Goal: Information Seeking & Learning: Check status

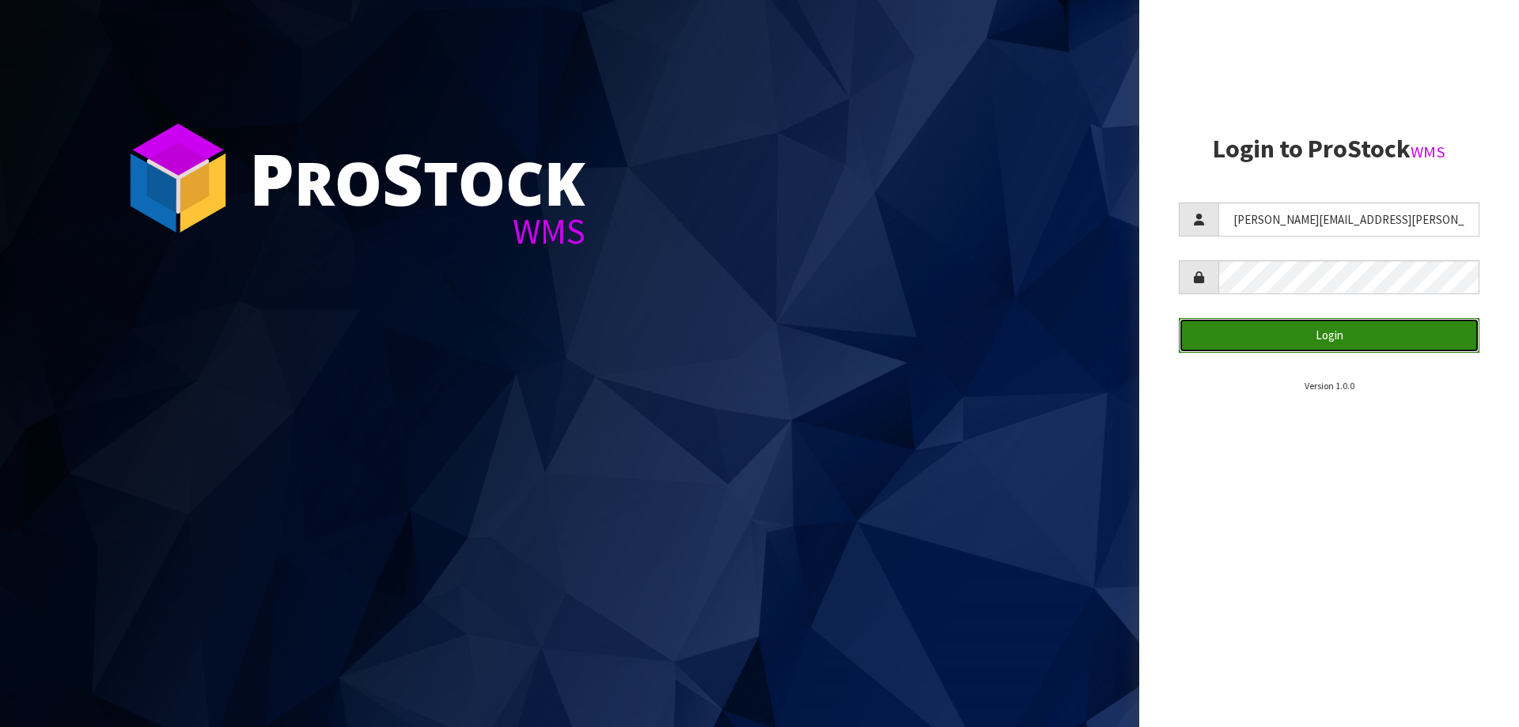
click at [1260, 332] on button "Login" at bounding box center [1329, 335] width 301 height 34
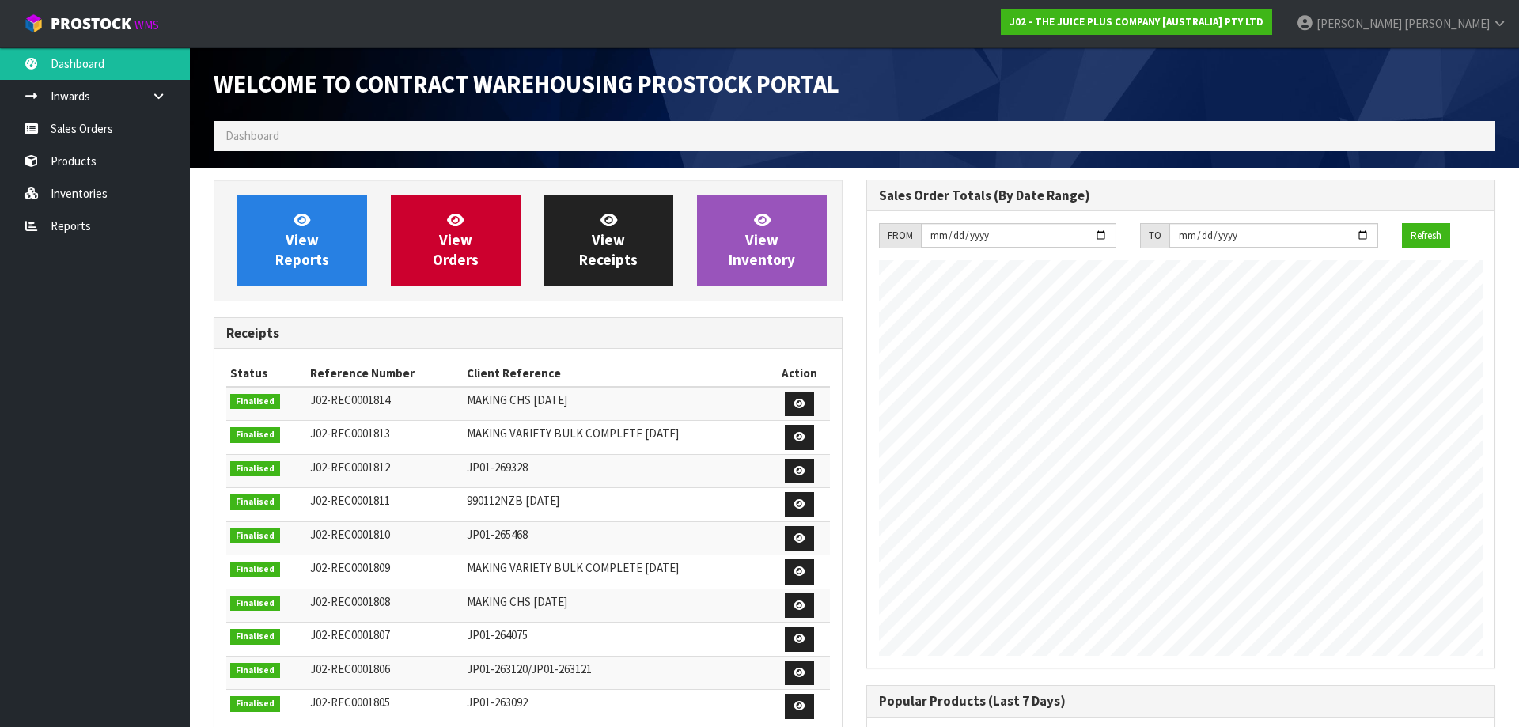
scroll to position [790088, 790312]
click at [66, 219] on link "Reports" at bounding box center [95, 226] width 190 height 32
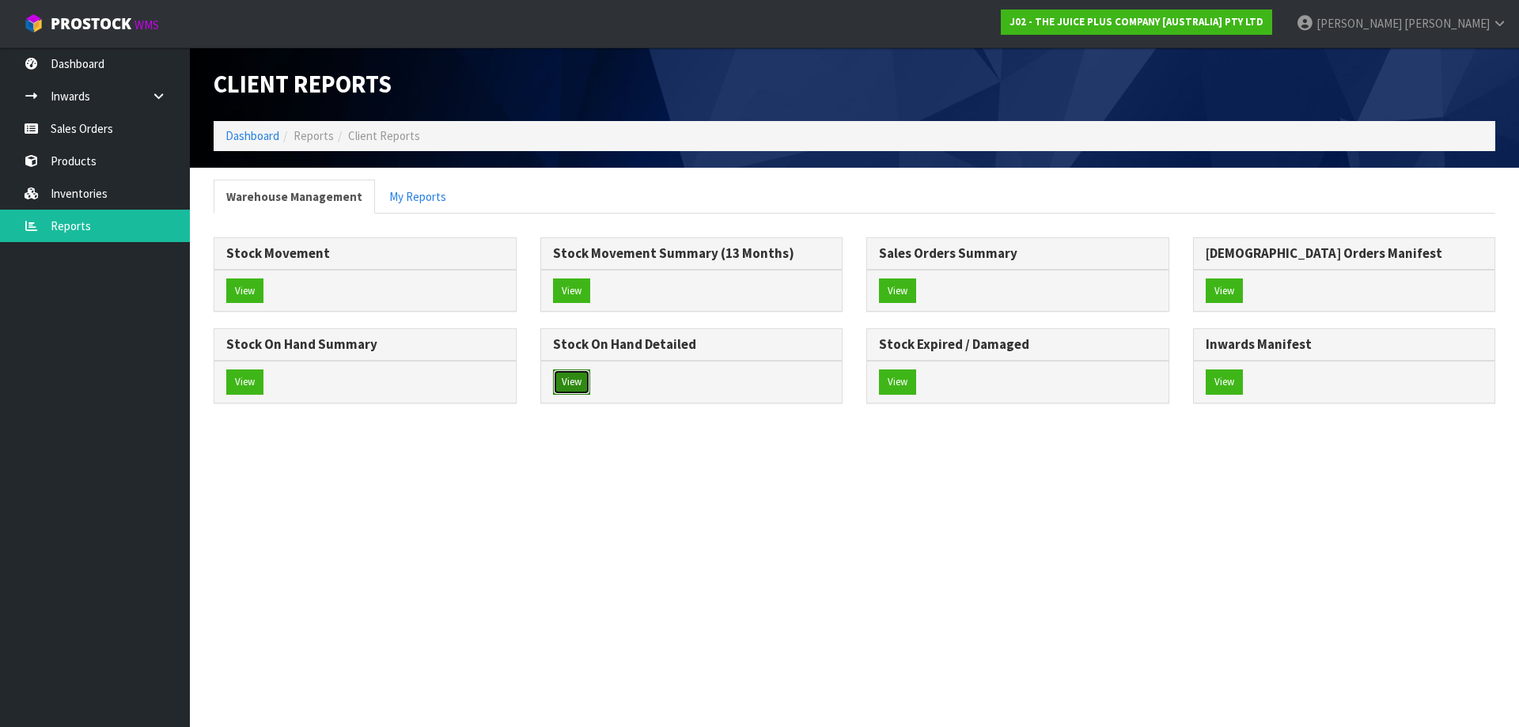
click at [569, 380] on button "View" at bounding box center [571, 381] width 37 height 25
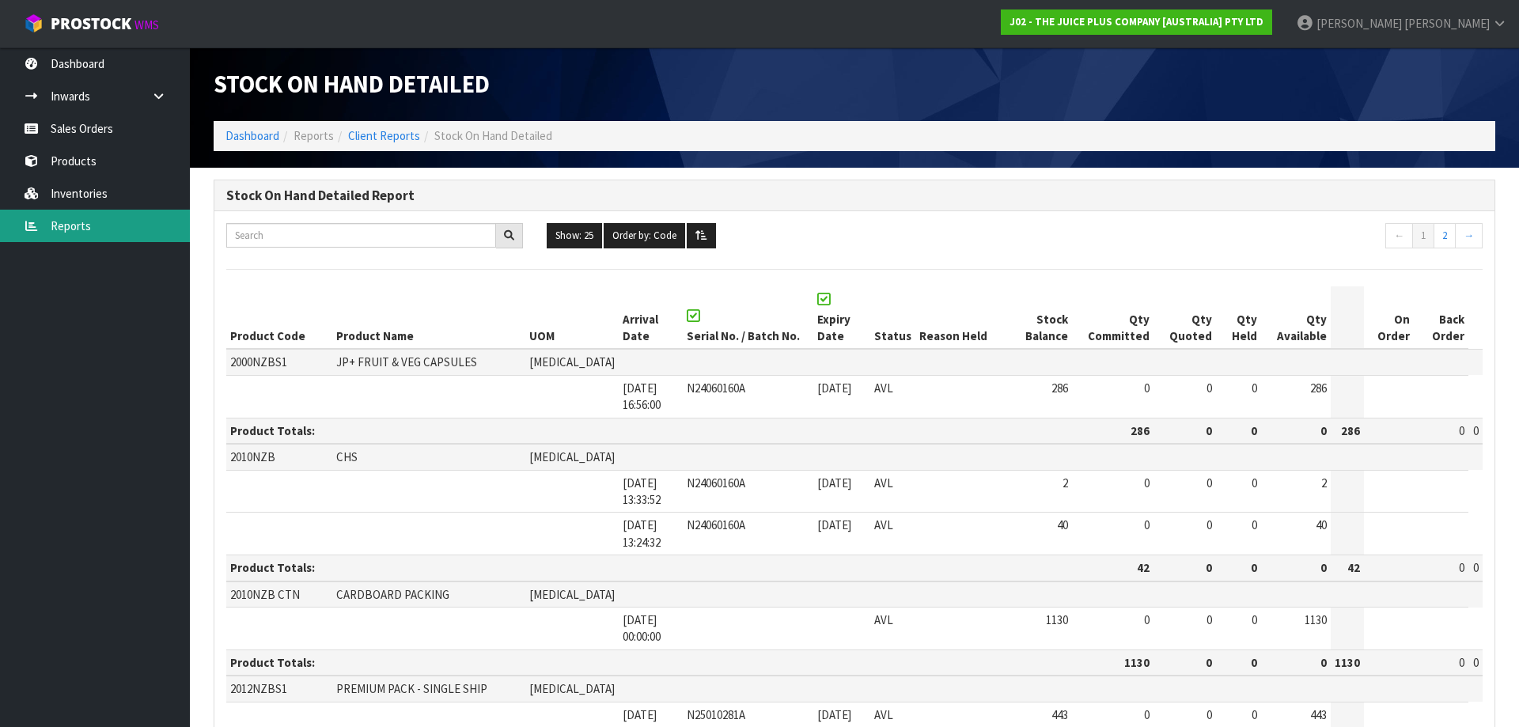
click at [80, 229] on link "Reports" at bounding box center [95, 226] width 190 height 32
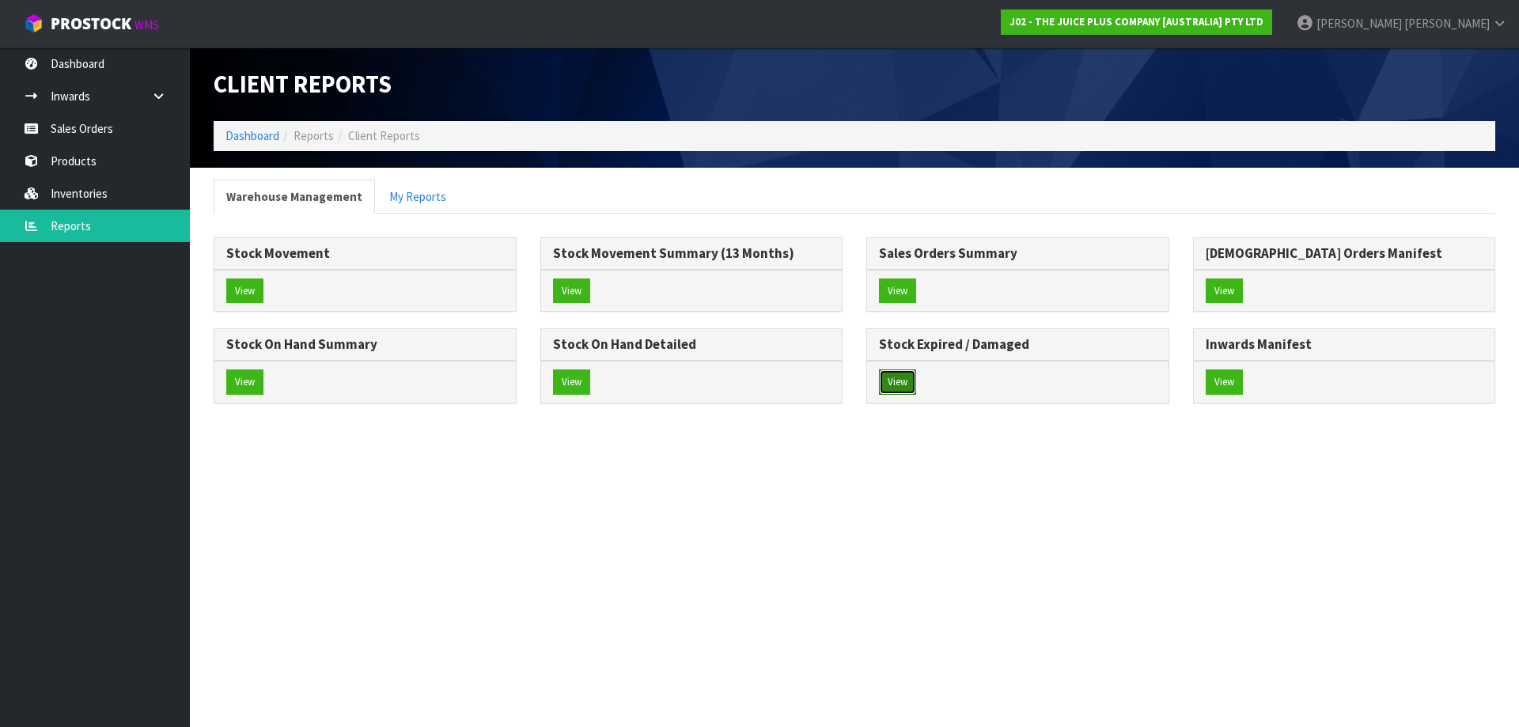
click at [897, 381] on button "View" at bounding box center [897, 381] width 37 height 25
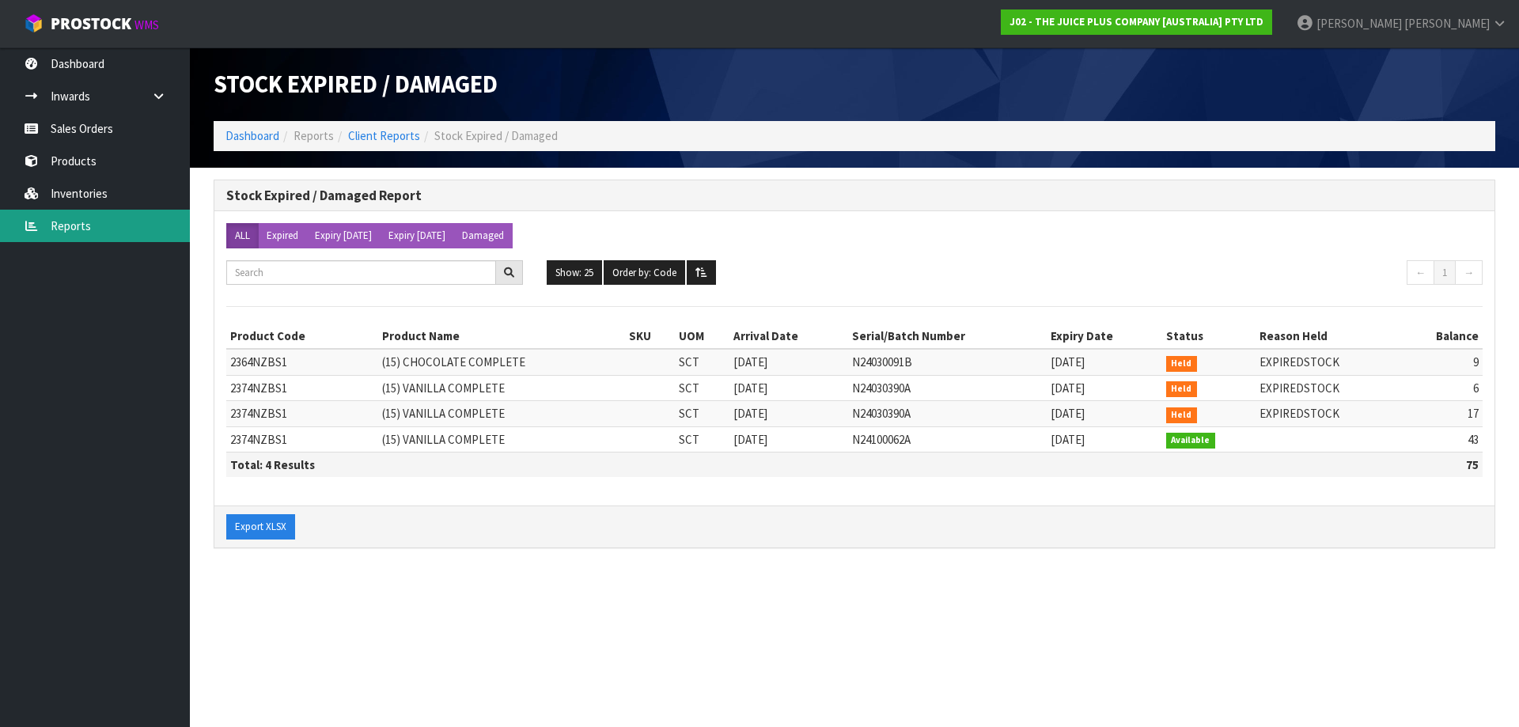
click at [70, 232] on link "Reports" at bounding box center [95, 226] width 190 height 32
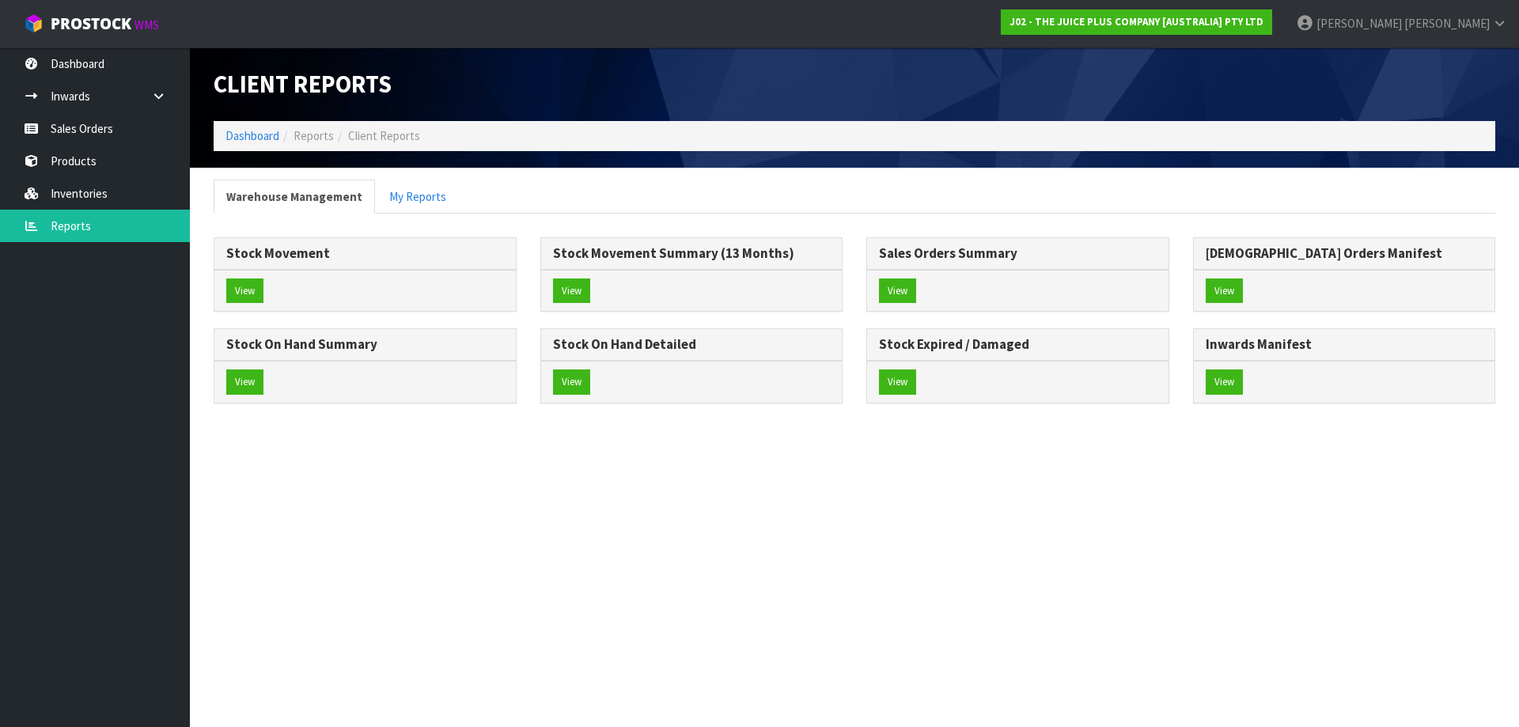
click at [548, 381] on div "View" at bounding box center [691, 382] width 301 height 42
click at [563, 378] on button "View" at bounding box center [571, 381] width 37 height 25
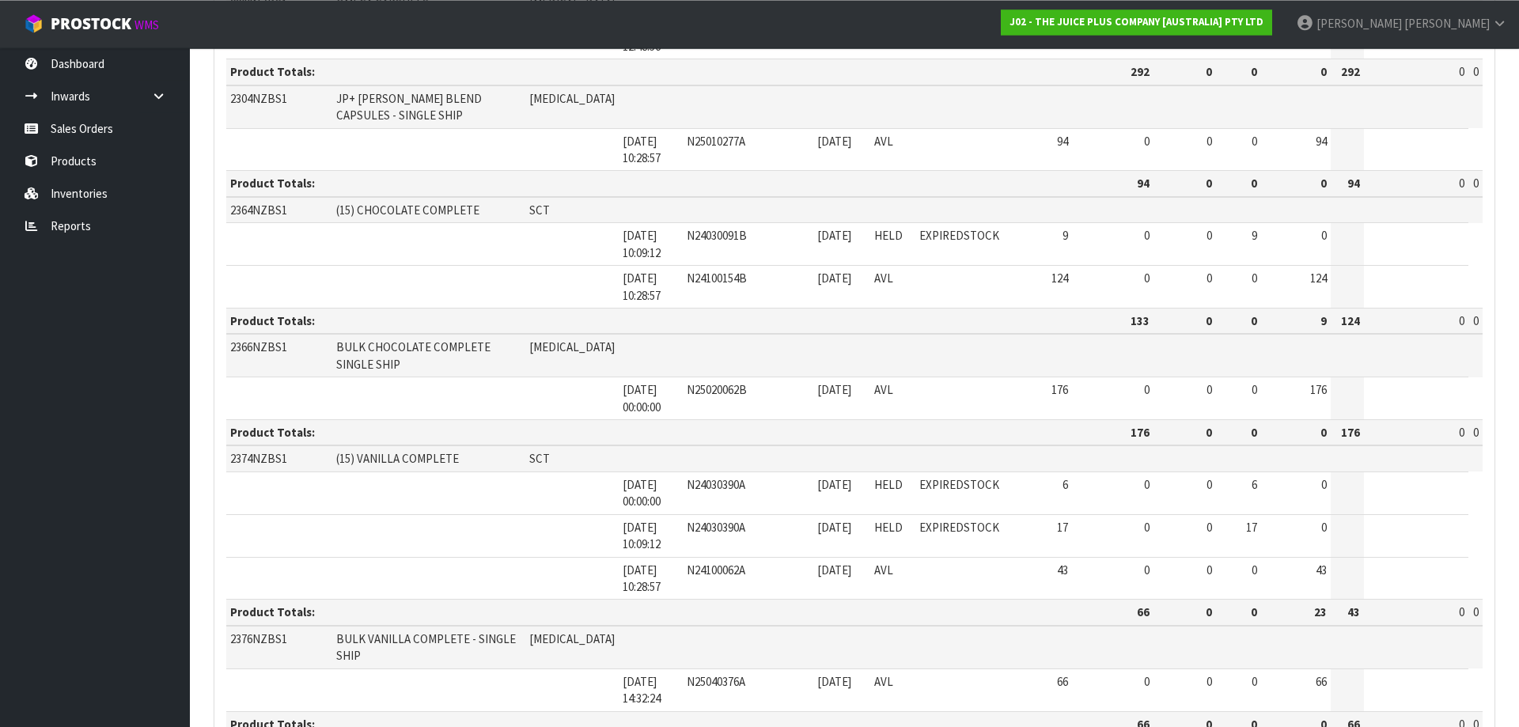
scroll to position [1129, 0]
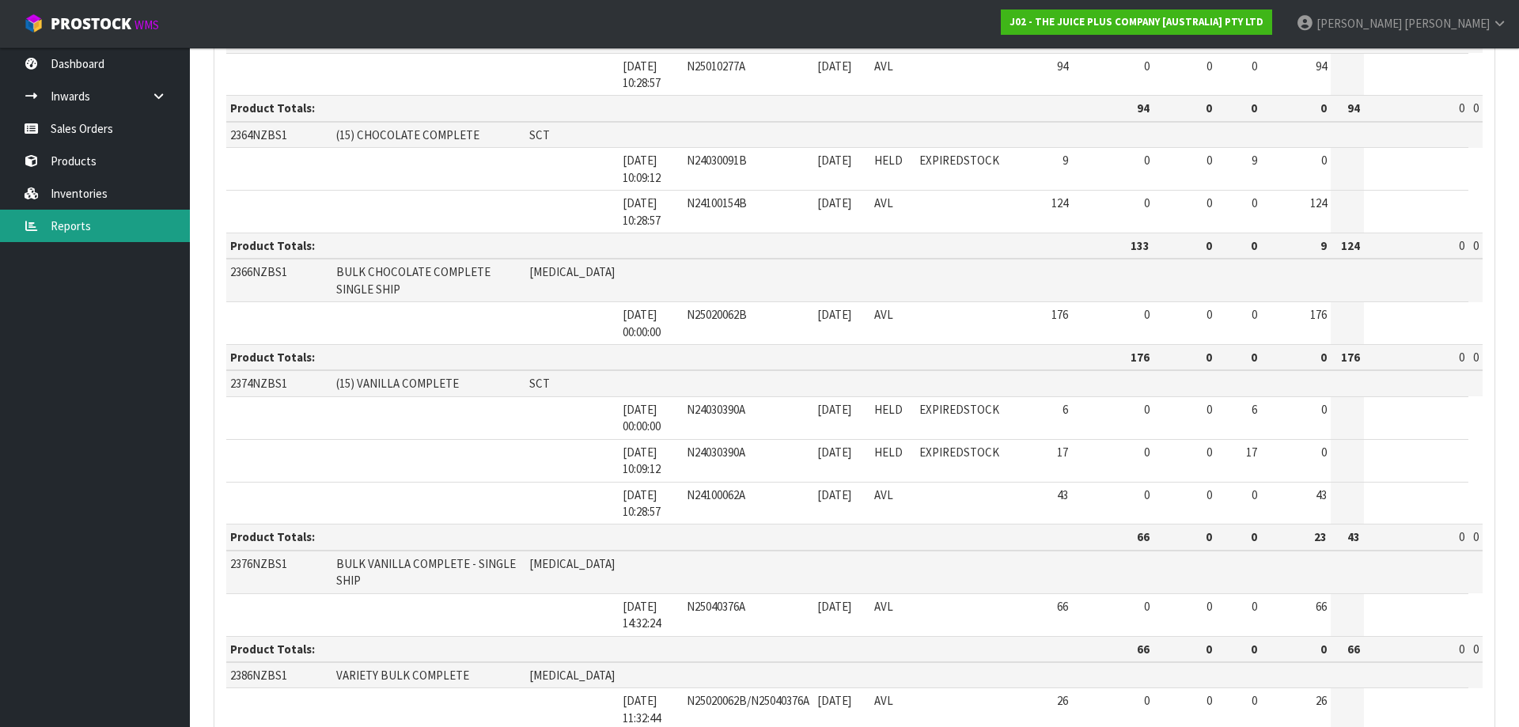
click at [73, 219] on link "Reports" at bounding box center [95, 226] width 190 height 32
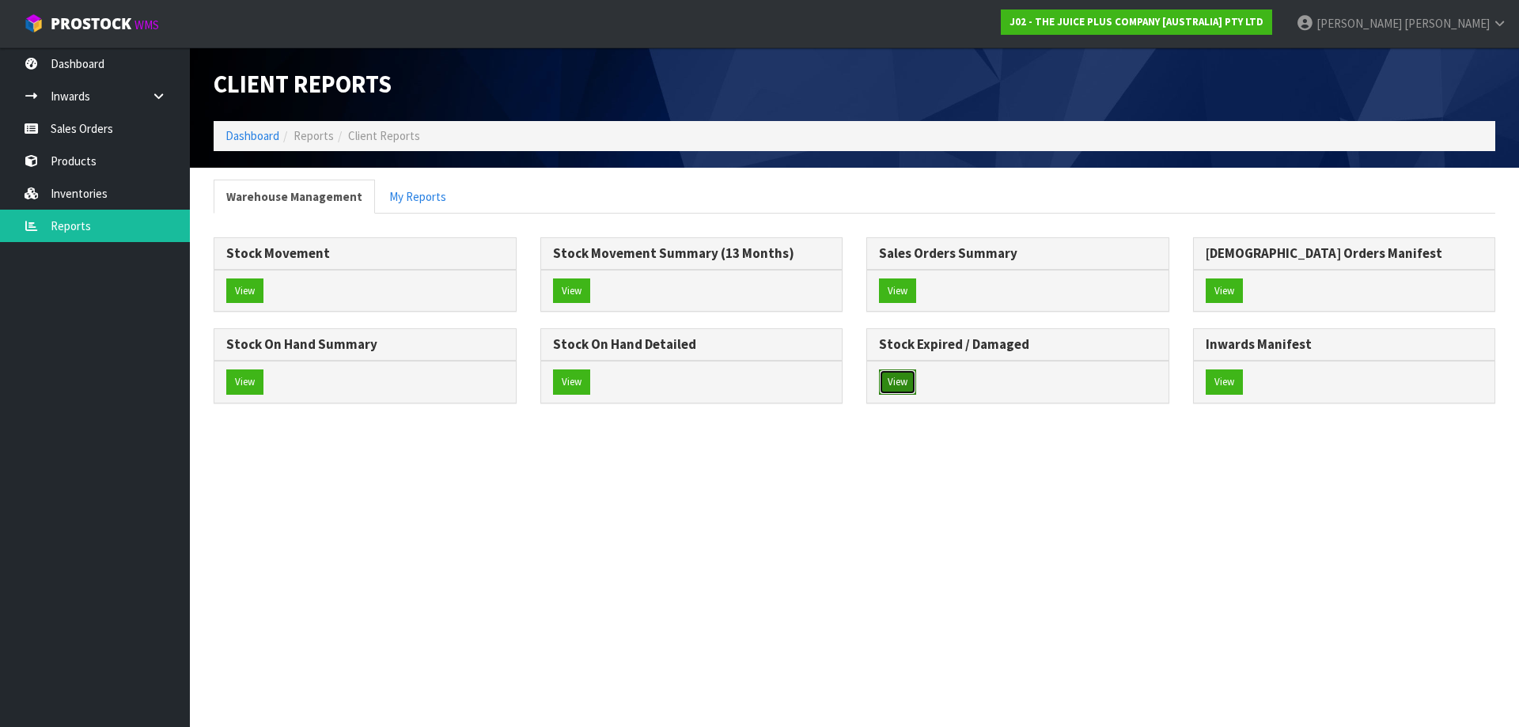
click at [889, 375] on button "View" at bounding box center [897, 381] width 37 height 25
